Goal: Information Seeking & Learning: Find specific fact

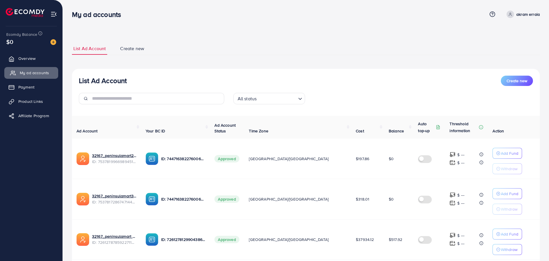
click at [48, 69] on link "My ad accounts" at bounding box center [31, 72] width 54 height 11
click at [389, 240] on span "$517.92" at bounding box center [395, 240] width 13 height 6
copy span "517.92"
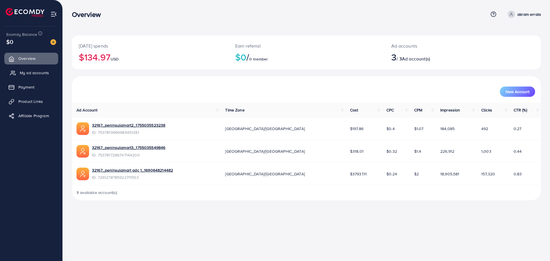
click at [44, 74] on span "My ad accounts" at bounding box center [34, 73] width 29 height 6
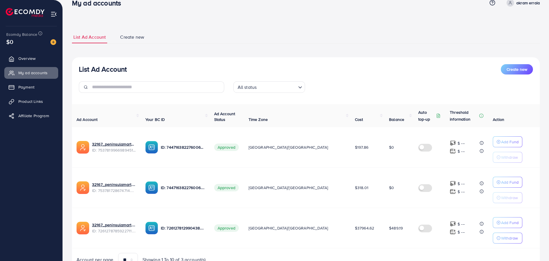
scroll to position [40, 0]
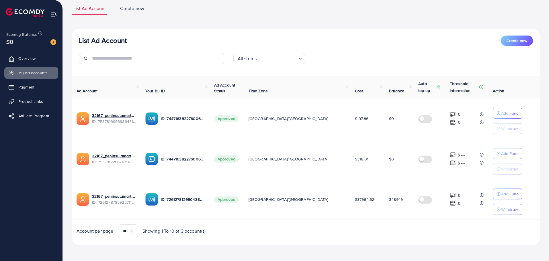
click at [389, 201] on span "$489.19" at bounding box center [396, 200] width 14 height 6
copy span "489.19"
